Goal: Task Accomplishment & Management: Complete application form

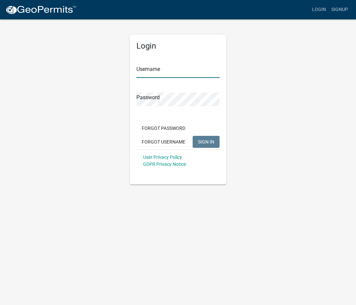
click at [171, 73] on input "Username" at bounding box center [177, 71] width 83 height 14
type input "Pemlaw"
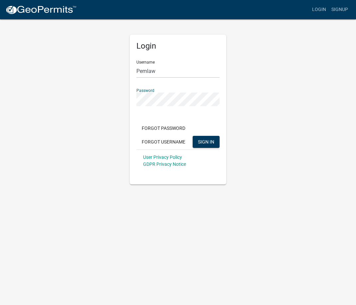
click at [193, 136] on button "SIGN IN" at bounding box center [206, 142] width 27 height 12
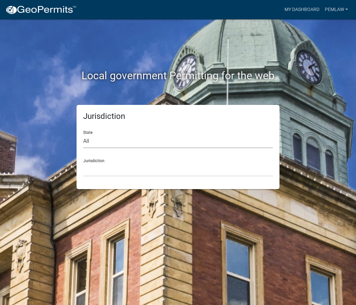
click at [125, 143] on select "All [US_STATE] [US_STATE] [US_STATE] [US_STATE] [US_STATE] [US_STATE] [US_STATE…" at bounding box center [178, 141] width 190 height 14
select select "[US_STATE]"
click at [83, 134] on select "All [US_STATE] [US_STATE] [US_STATE] [US_STATE] [US_STATE] [US_STATE] [US_STATE…" at bounding box center [178, 141] width 190 height 14
click at [117, 173] on select "[GEOGRAPHIC_DATA], [US_STATE] [GEOGRAPHIC_DATA], [US_STATE] [GEOGRAPHIC_DATA], …" at bounding box center [178, 170] width 190 height 14
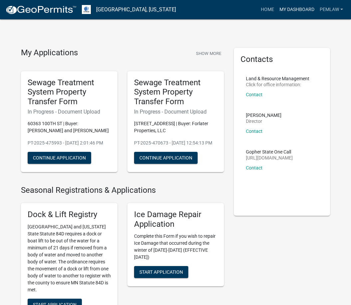
click at [291, 8] on link "My Dashboard" at bounding box center [297, 9] width 40 height 13
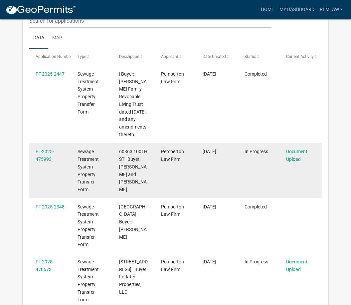
scroll to position [88, 0]
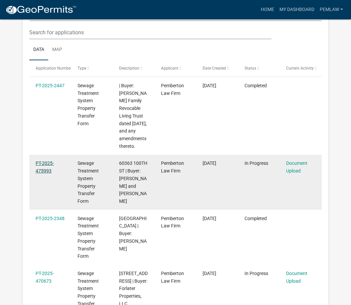
click at [44, 173] on link "PT-2025-475993" at bounding box center [45, 166] width 18 height 13
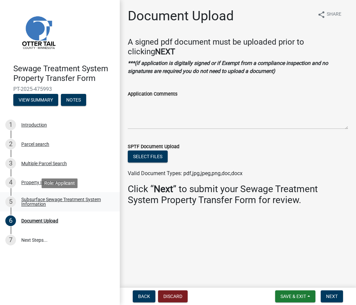
click at [43, 198] on div "Subsurface Sewage Treatment System Information" at bounding box center [65, 201] width 88 height 9
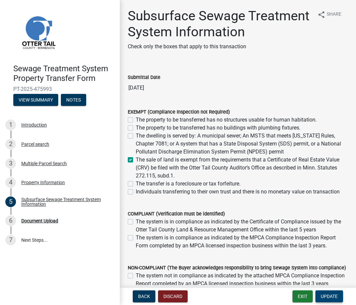
click at [331, 298] on span "Update" at bounding box center [329, 296] width 17 height 5
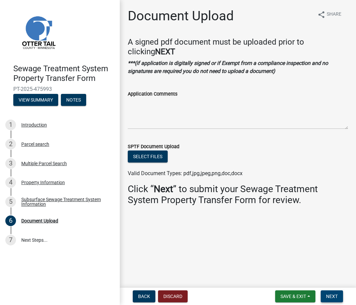
click at [334, 296] on span "Next" at bounding box center [332, 296] width 12 height 5
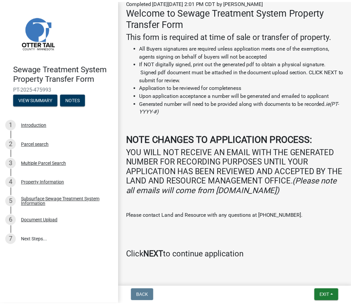
scroll to position [117, 0]
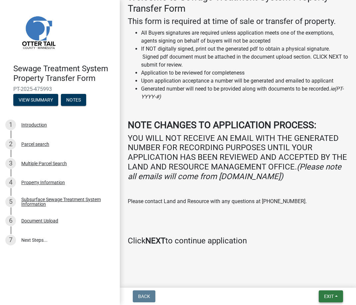
click at [329, 297] on span "Exit" at bounding box center [329, 296] width 10 height 5
click at [326, 280] on button "Save & Exit" at bounding box center [316, 279] width 53 height 16
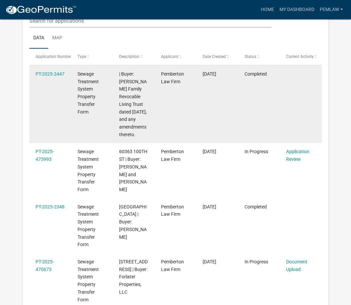
scroll to position [88, 0]
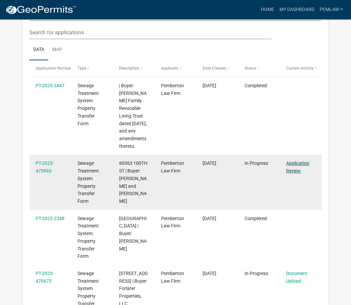
click at [296, 170] on link "Application Review" at bounding box center [297, 166] width 23 height 13
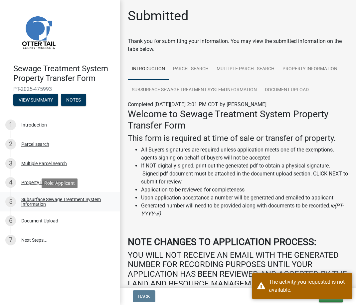
click at [42, 202] on div "Subsurface Sewage Treatment System Information" at bounding box center [65, 201] width 88 height 9
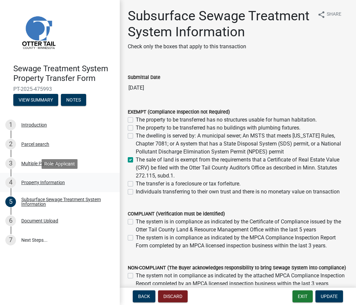
click at [35, 182] on div "Property Information" at bounding box center [43, 182] width 44 height 5
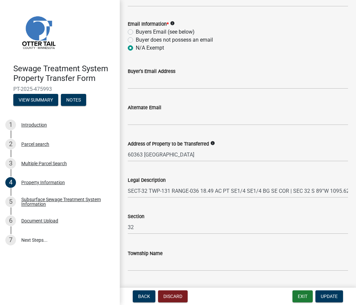
scroll to position [297, 0]
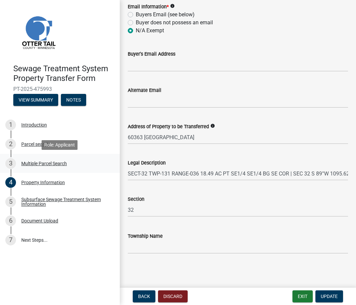
click at [60, 162] on div "Multiple Parcel Search" at bounding box center [44, 163] width 46 height 5
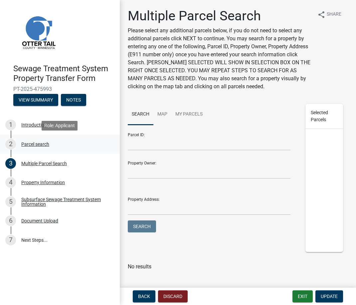
click at [45, 143] on div "Parcel search" at bounding box center [35, 144] width 28 height 5
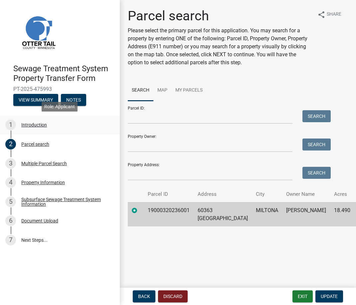
click at [36, 125] on div "Introduction" at bounding box center [34, 124] width 26 height 5
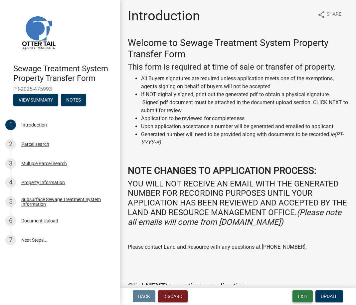
click at [304, 299] on button "Exit" at bounding box center [303, 296] width 20 height 12
